Goal: Task Accomplishment & Management: Use online tool/utility

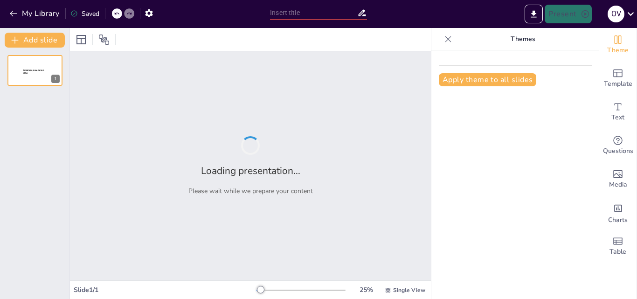
type input "¿Qué Hay Detrás de la Producción? Conociendo los Sistemas que Mueven el Mundo"
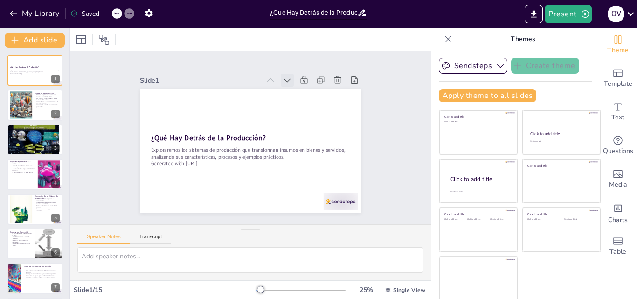
click at [284, 79] on icon at bounding box center [287, 81] width 7 height 4
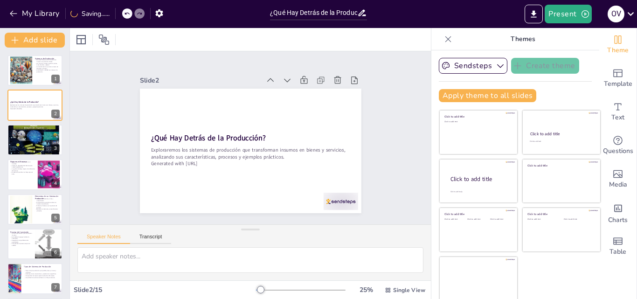
click at [290, 83] on icon at bounding box center [293, 85] width 7 height 4
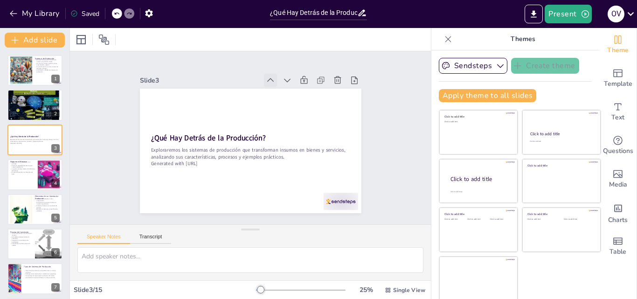
click at [266, 76] on icon at bounding box center [270, 80] width 9 height 9
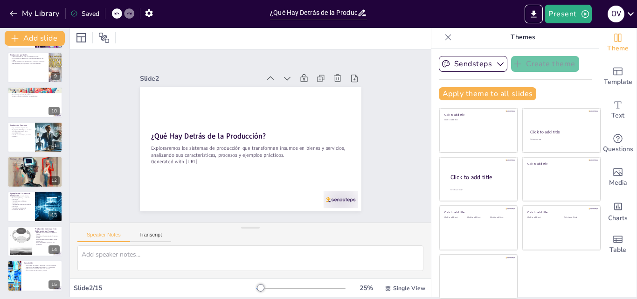
scroll to position [280, 0]
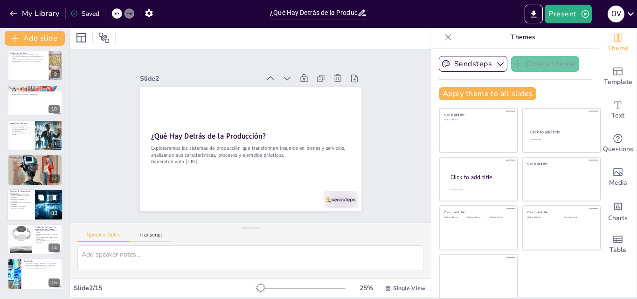
click at [24, 209] on div at bounding box center [35, 205] width 56 height 32
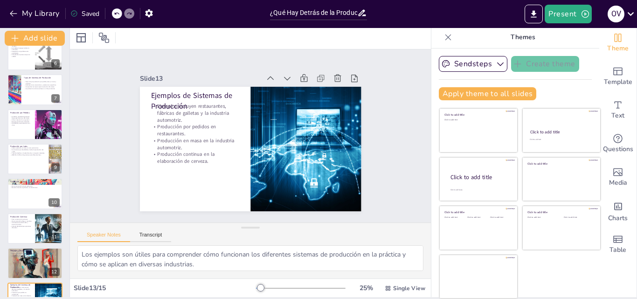
scroll to position [0, 0]
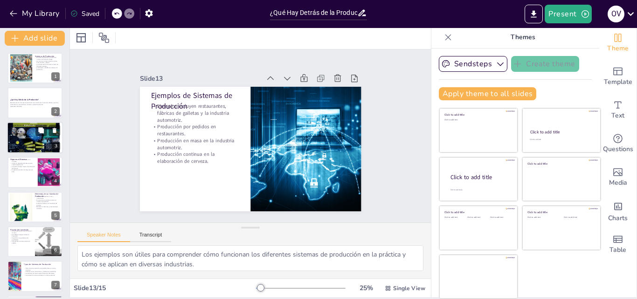
click at [23, 134] on div at bounding box center [35, 137] width 56 height 41
type textarea "La transformación de insumos es el corazón de cualquier sistema de producción. …"
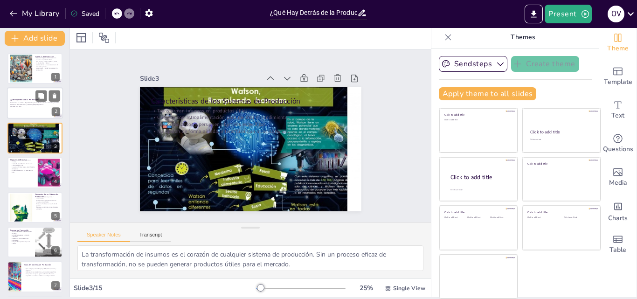
click at [20, 97] on div at bounding box center [35, 104] width 56 height 32
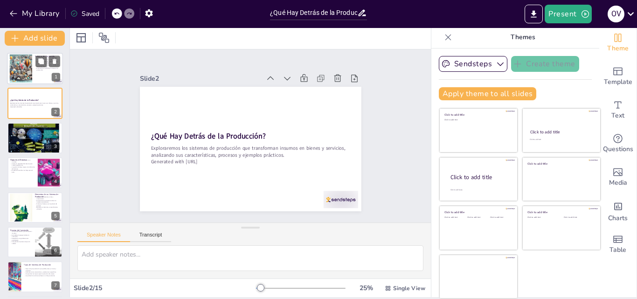
click at [25, 64] on div at bounding box center [21, 69] width 50 height 28
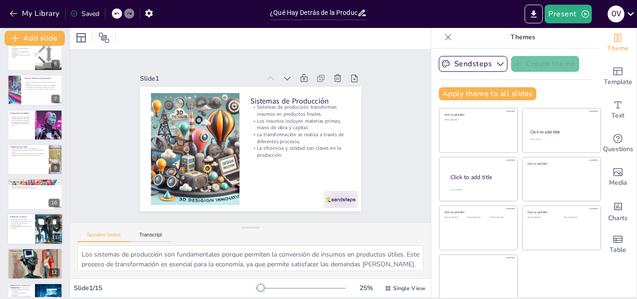
scroll to position [280, 0]
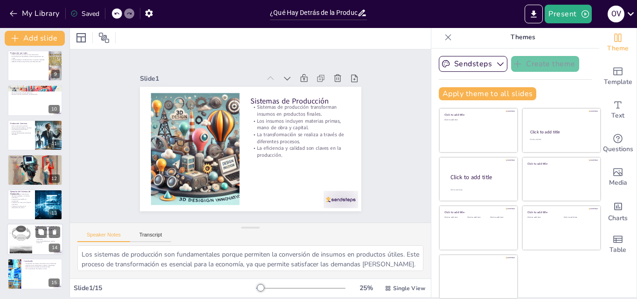
click at [21, 233] on div at bounding box center [20, 239] width 43 height 28
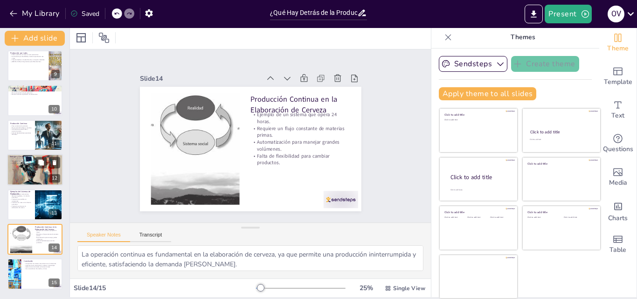
click at [21, 173] on div at bounding box center [35, 169] width 56 height 37
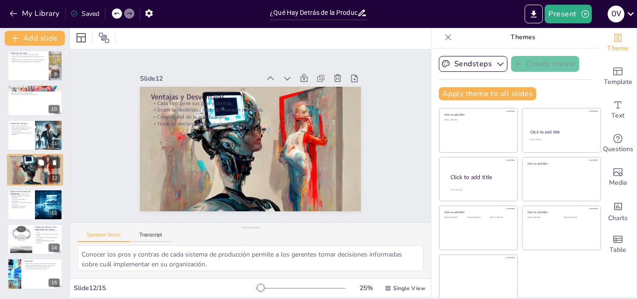
scroll to position [279, 0]
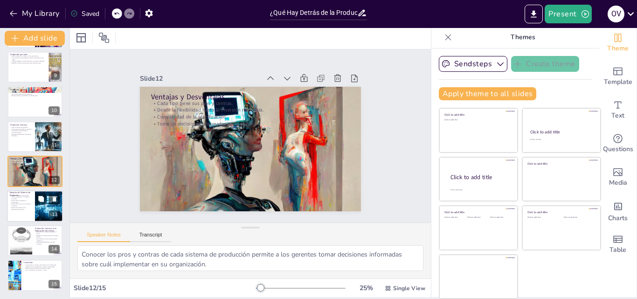
click at [19, 203] on p "Producción en masa en la industria automotriz." at bounding box center [21, 204] width 22 height 3
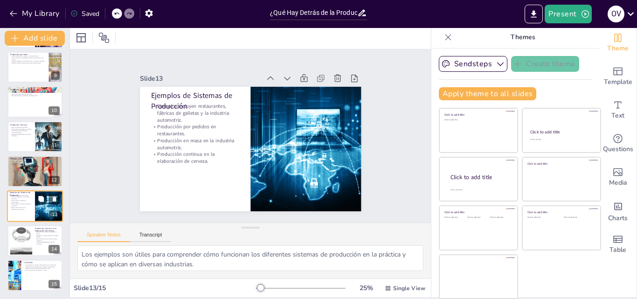
scroll to position [280, 0]
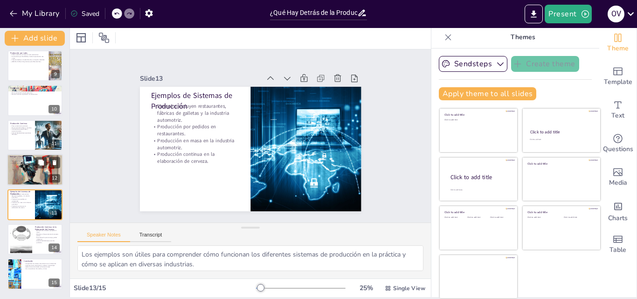
click at [18, 170] on div at bounding box center [35, 169] width 56 height 37
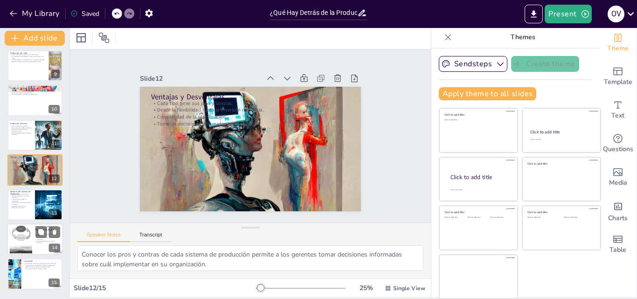
click at [25, 235] on div at bounding box center [20, 239] width 43 height 28
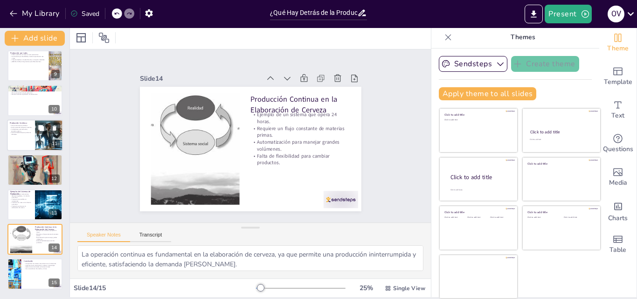
click at [20, 136] on div at bounding box center [35, 135] width 56 height 32
type textarea "El flujo constante es esencial en la producción continua, permitiendo a las emp…"
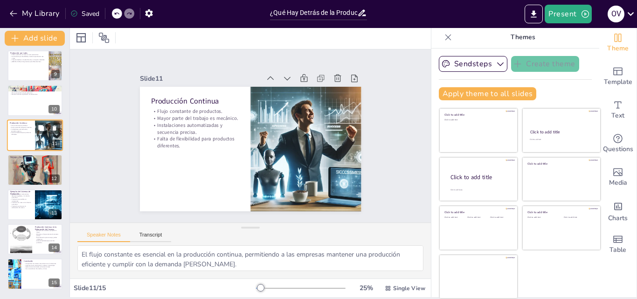
scroll to position [244, 0]
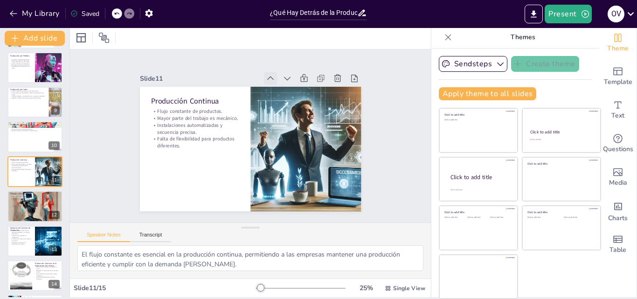
click at [271, 76] on icon at bounding box center [276, 81] width 10 height 10
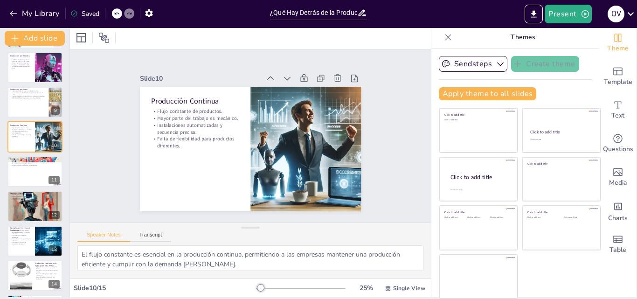
click at [266, 74] on icon at bounding box center [270, 78] width 9 height 9
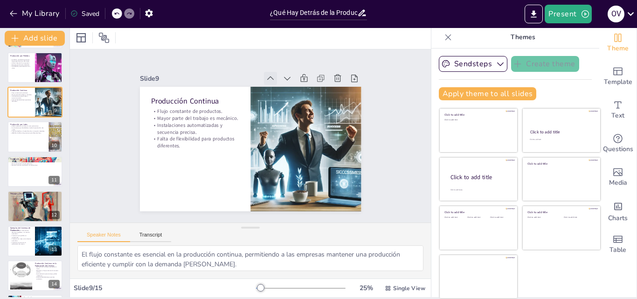
click at [266, 74] on icon at bounding box center [270, 78] width 9 height 9
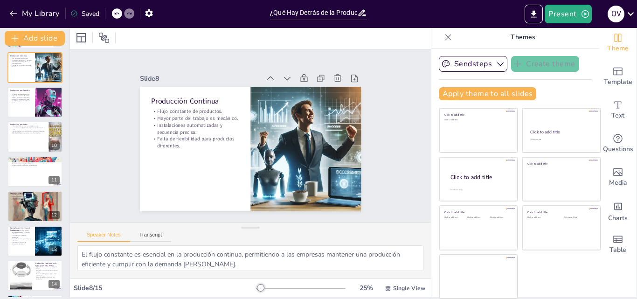
click at [266, 74] on icon at bounding box center [270, 78] width 9 height 9
click at [0, 0] on icon at bounding box center [0, 0] width 0 height 0
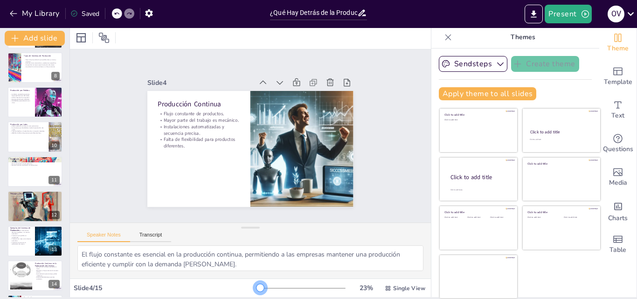
drag, startPoint x: 248, startPoint y: 286, endPoint x: 247, endPoint y: 282, distance: 4.8
click at [256, 282] on div "23 % Single View" at bounding box center [341, 288] width 171 height 15
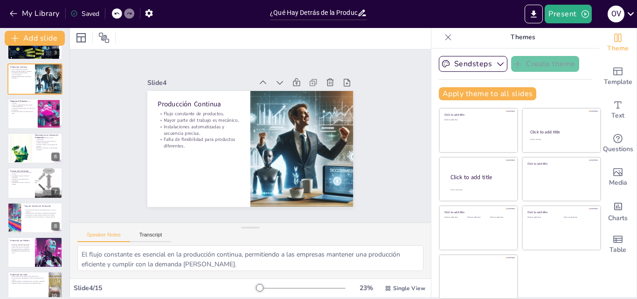
scroll to position [0, 0]
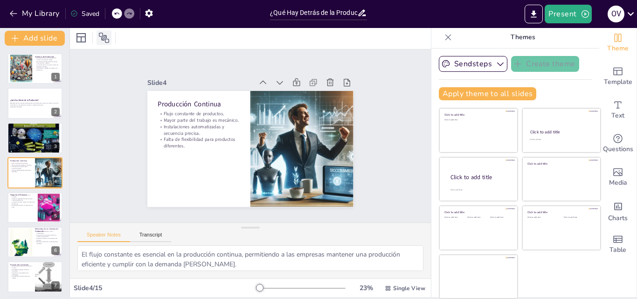
click at [103, 37] on icon at bounding box center [103, 37] width 11 height 11
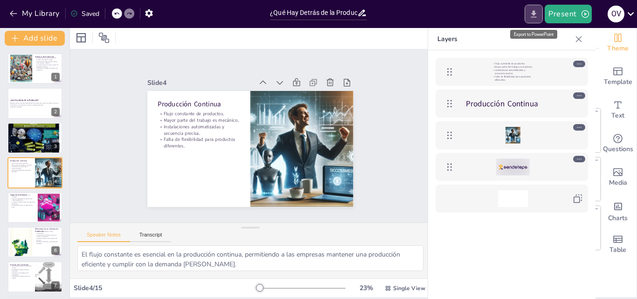
click at [532, 13] on icon "Export to PowerPoint" at bounding box center [534, 14] width 10 height 10
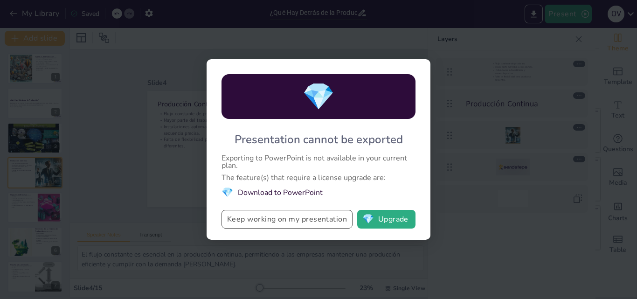
click at [271, 219] on button "Keep working on my presentation" at bounding box center [286, 219] width 131 height 19
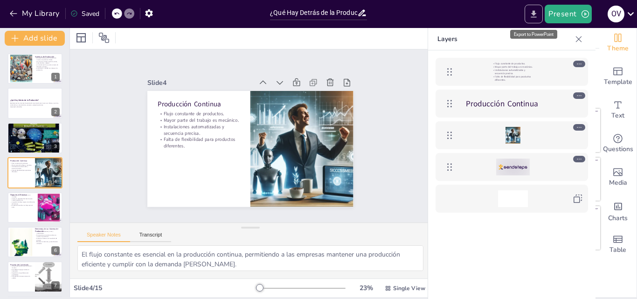
click at [538, 12] on icon "Export to PowerPoint" at bounding box center [534, 14] width 10 height 10
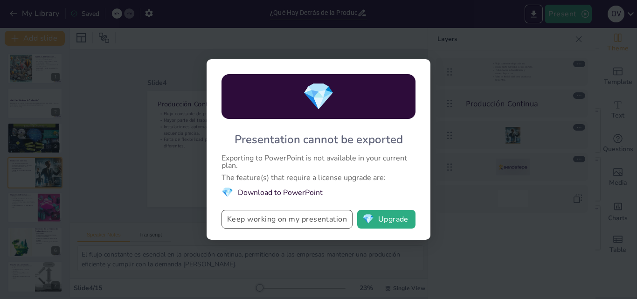
click at [291, 214] on button "Keep working on my presentation" at bounding box center [286, 219] width 131 height 19
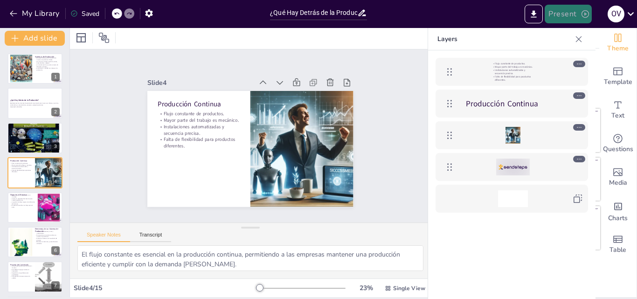
click at [558, 12] on button "Present" at bounding box center [568, 14] width 47 height 19
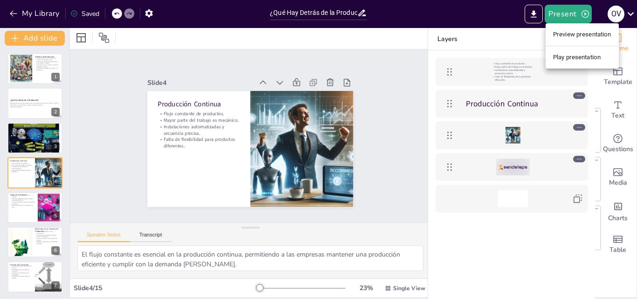
click at [560, 31] on li "Preview presentation" at bounding box center [582, 34] width 73 height 15
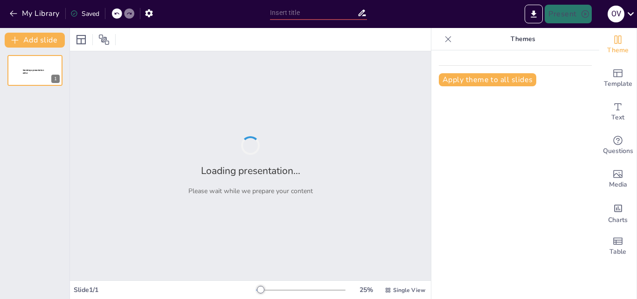
type input "¿Qué Hay Detrás de la Producción? Conociendo los Sistemas que Mueven el Mundo"
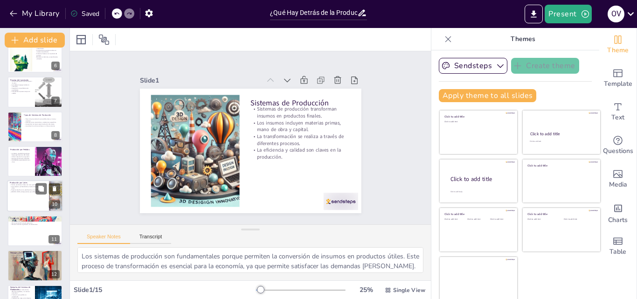
scroll to position [280, 0]
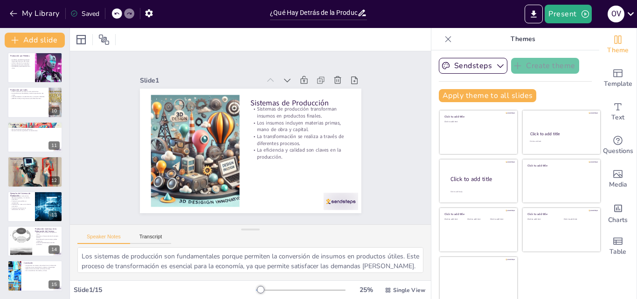
click at [381, 166] on div "Slide 1 Sistemas de Producción Sistemas de producción transforman insumos en pr…" at bounding box center [250, 138] width 384 height 370
click at [386, 145] on div "Slide 1 Sistemas de Producción Sistemas de producción transforman insumos en pr…" at bounding box center [250, 138] width 389 height 244
